Goal: Check status: Check status

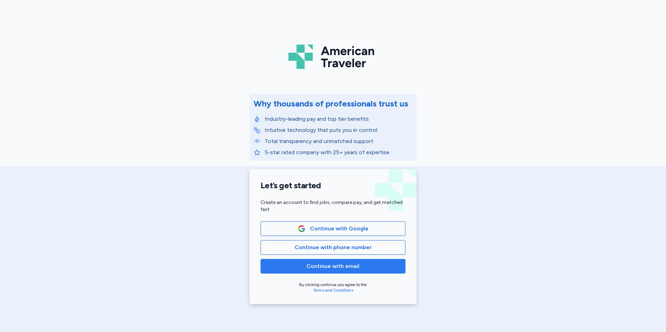
click at [358, 267] on span "Continue with email" at bounding box center [333, 266] width 133 height 8
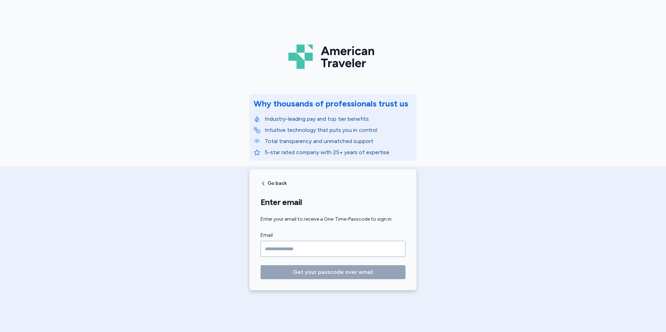
click at [324, 246] on input "Email" at bounding box center [333, 249] width 145 height 16
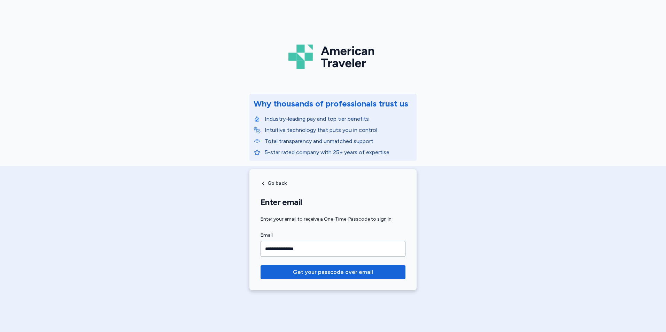
type input "**********"
click at [261, 266] on button "Get your passcode over email" at bounding box center [333, 273] width 145 height 14
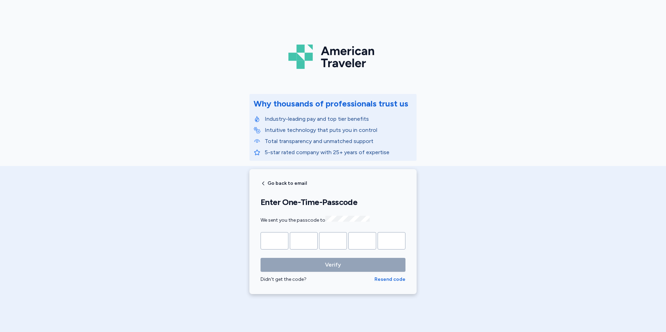
type input "*"
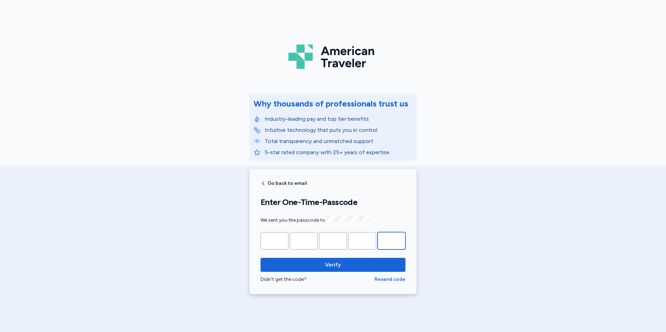
type input "*"
click at [261, 258] on button "Verify" at bounding box center [333, 265] width 145 height 14
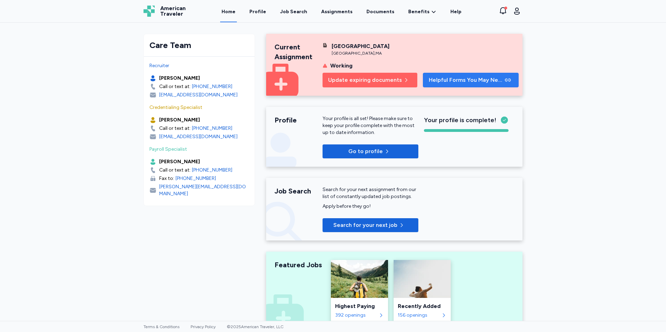
drag, startPoint x: 435, startPoint y: 79, endPoint x: 439, endPoint y: 80, distance: 3.9
click at [437, 80] on span "Helpful Forms You May Need" at bounding box center [466, 80] width 75 height 8
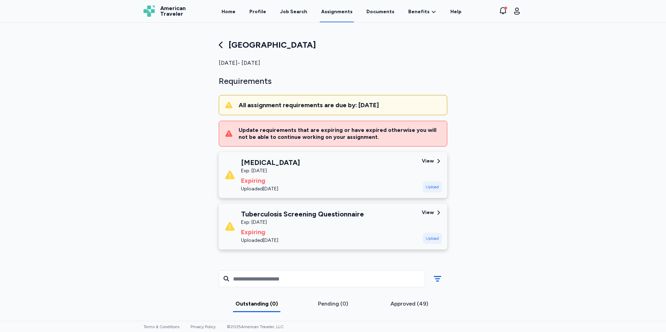
click at [399, 306] on div "Approved (49)" at bounding box center [409, 304] width 71 height 8
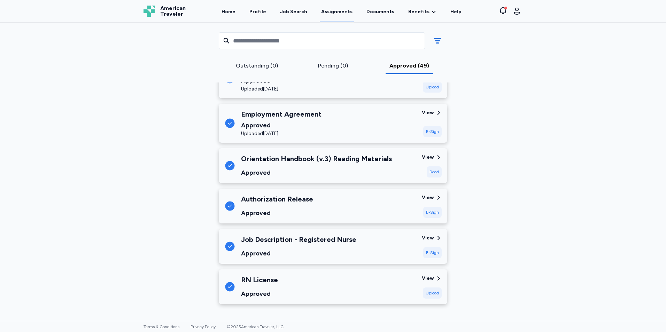
scroll to position [2358, 0]
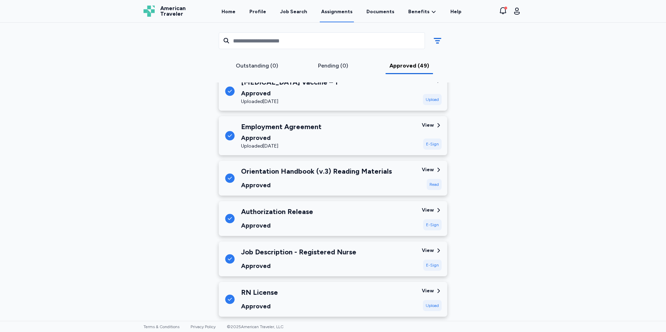
click at [386, 209] on div "Authorization Release Approved" at bounding box center [320, 219] width 192 height 24
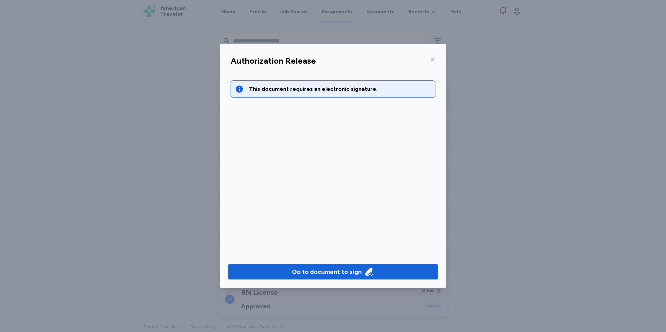
click at [436, 60] on div "Authorization Release" at bounding box center [333, 63] width 216 height 18
click at [434, 61] on icon at bounding box center [433, 60] width 6 height 6
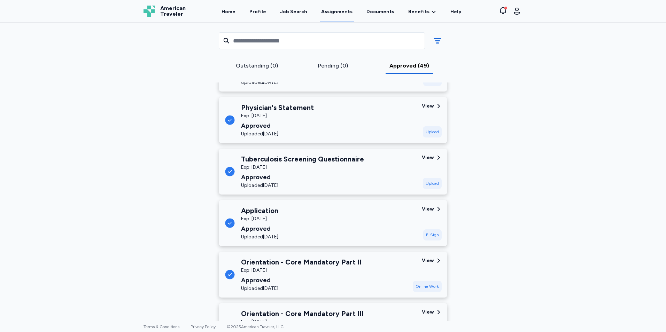
scroll to position [790, 0]
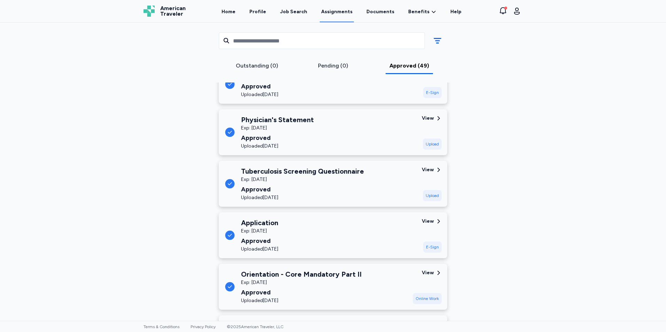
click at [393, 143] on div "Physician's Statement Exp: [DATE] Approved Uploaded [DATE]" at bounding box center [320, 132] width 192 height 35
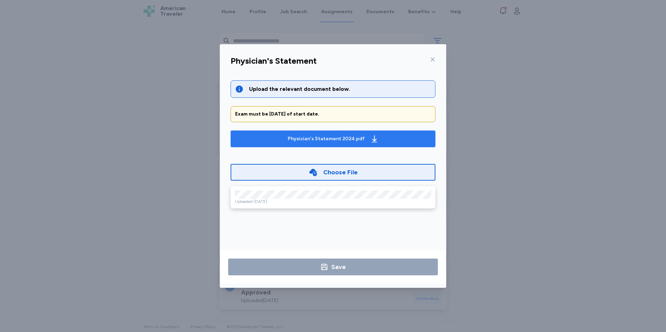
click at [345, 139] on div "Physician's Statement 2024.pdf" at bounding box center [326, 139] width 77 height 7
